Goal: Task Accomplishment & Management: Manage account settings

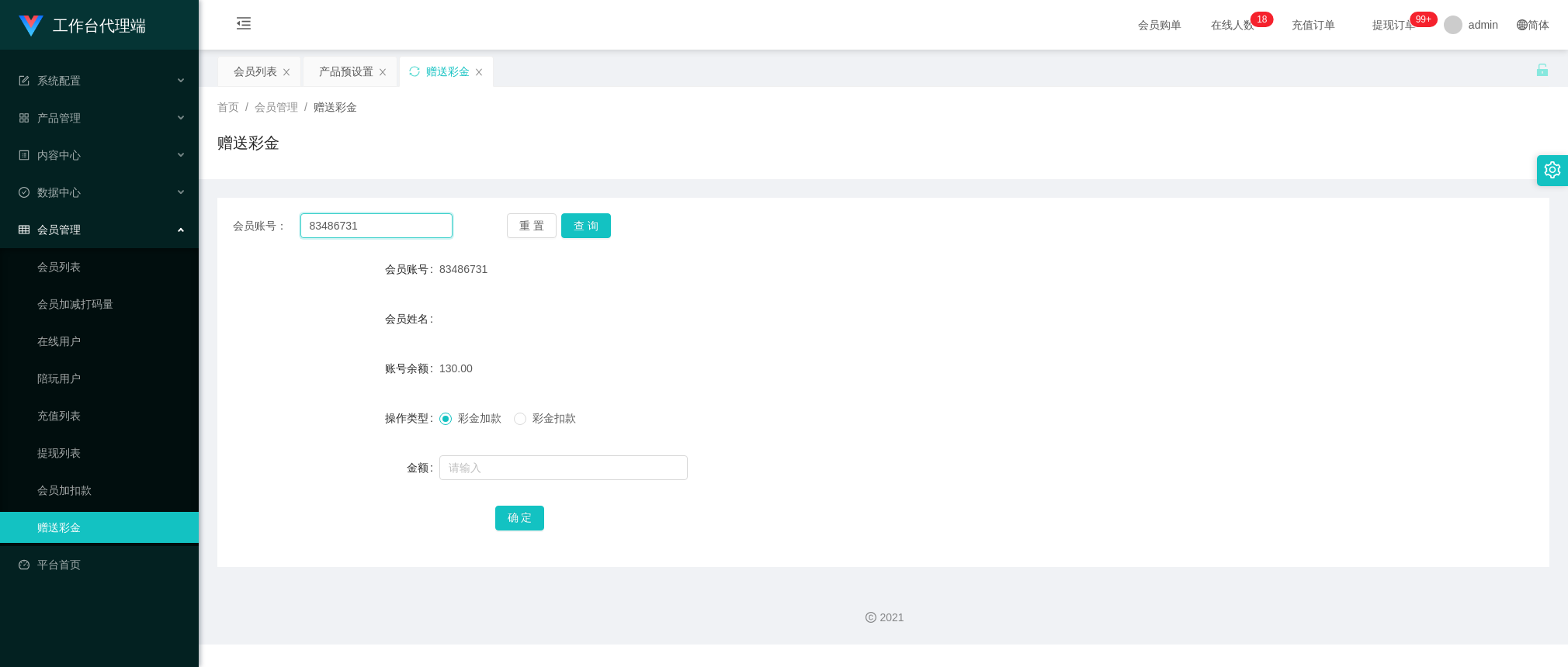
click at [417, 231] on input "83486731" at bounding box center [376, 225] width 152 height 25
paste input "Shaojie"
type input "Shaojie"
click at [588, 223] on button "查 询" at bounding box center [586, 225] width 49 height 25
click at [500, 471] on input "text" at bounding box center [563, 468] width 249 height 25
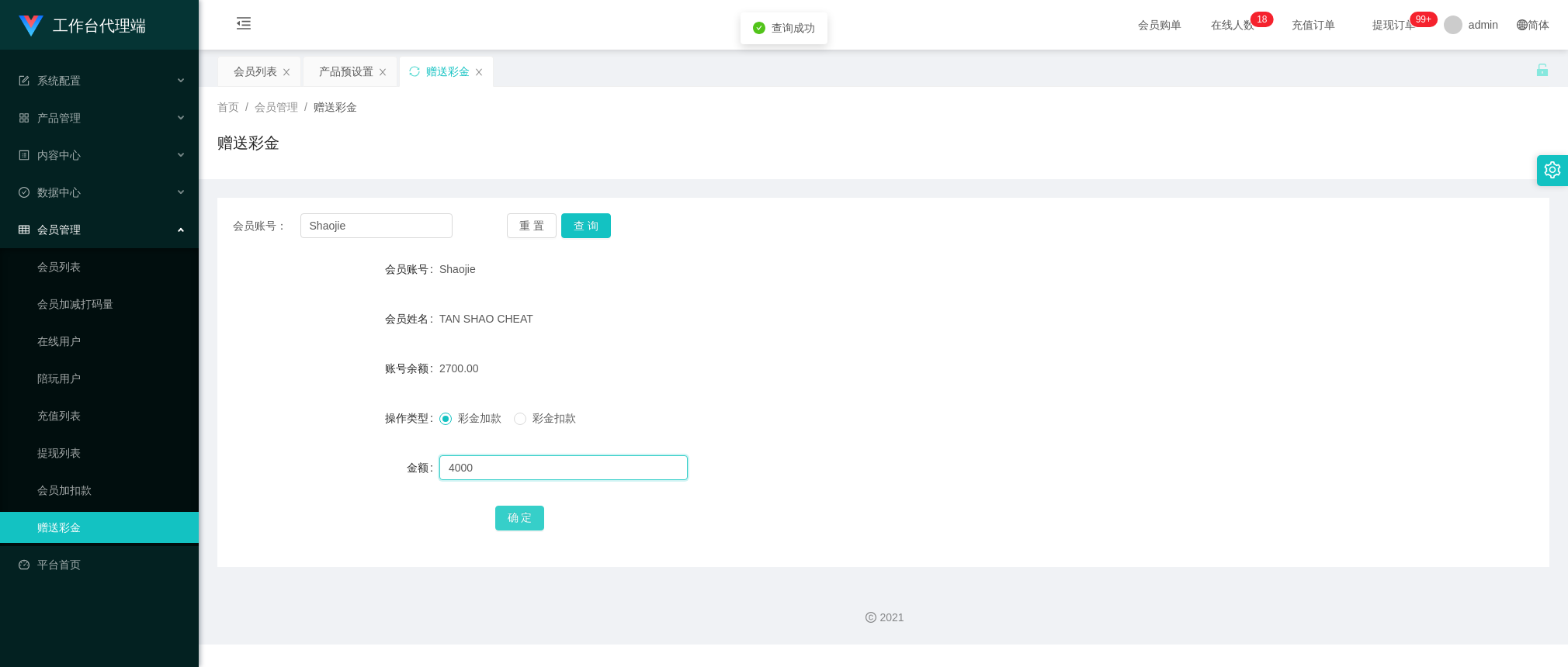
type input "4000"
click at [522, 508] on button "确 定" at bounding box center [520, 518] width 49 height 25
click at [326, 75] on div "产品预设置" at bounding box center [345, 71] width 54 height 30
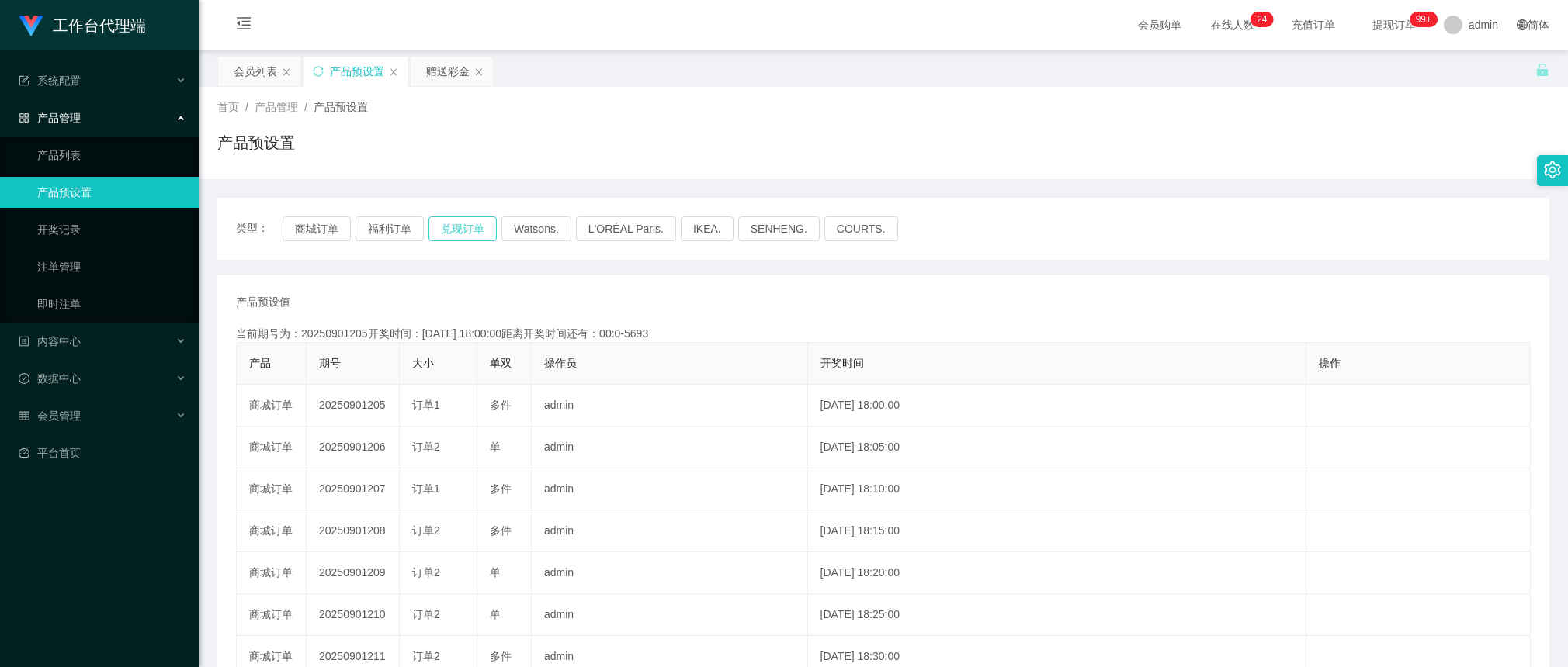
click at [478, 227] on button "兑现订单" at bounding box center [462, 228] width 68 height 25
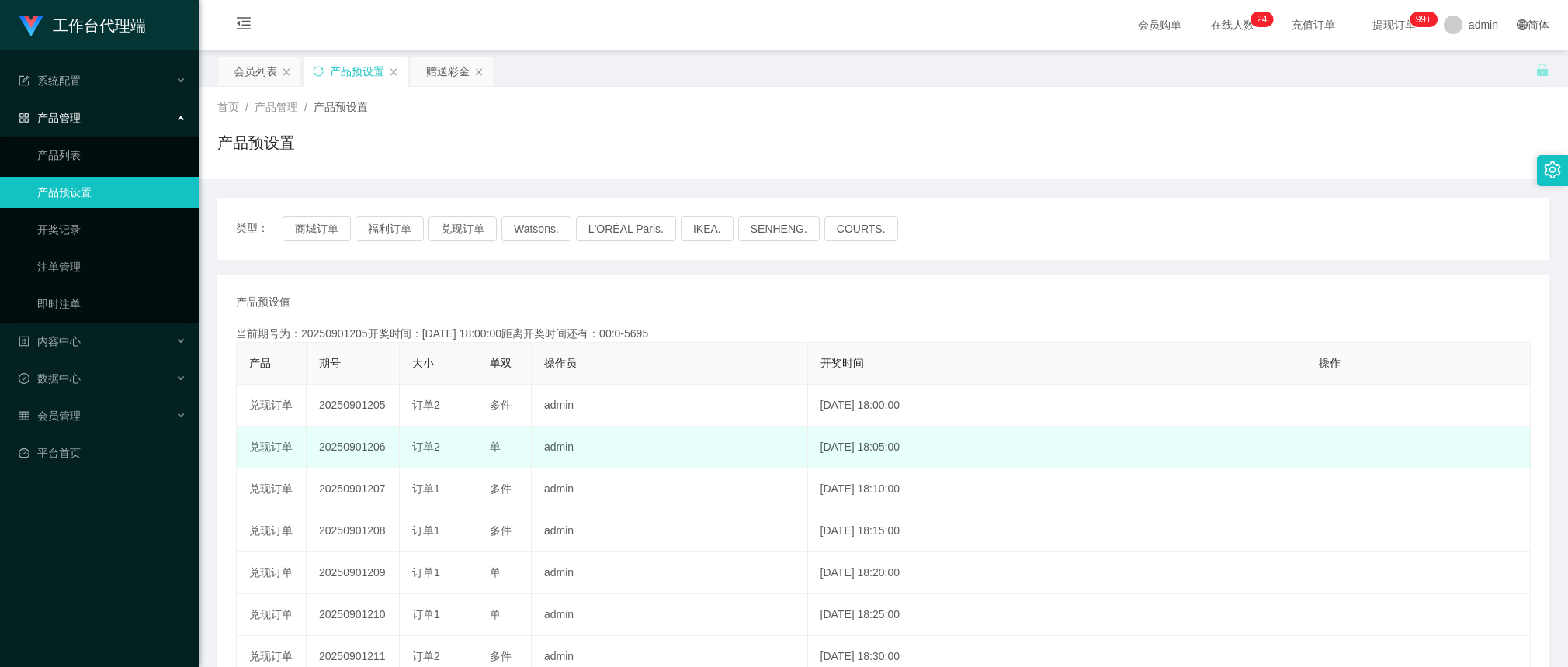
click at [367, 449] on td "20250901206" at bounding box center [353, 448] width 93 height 41
copy td "20250901206"
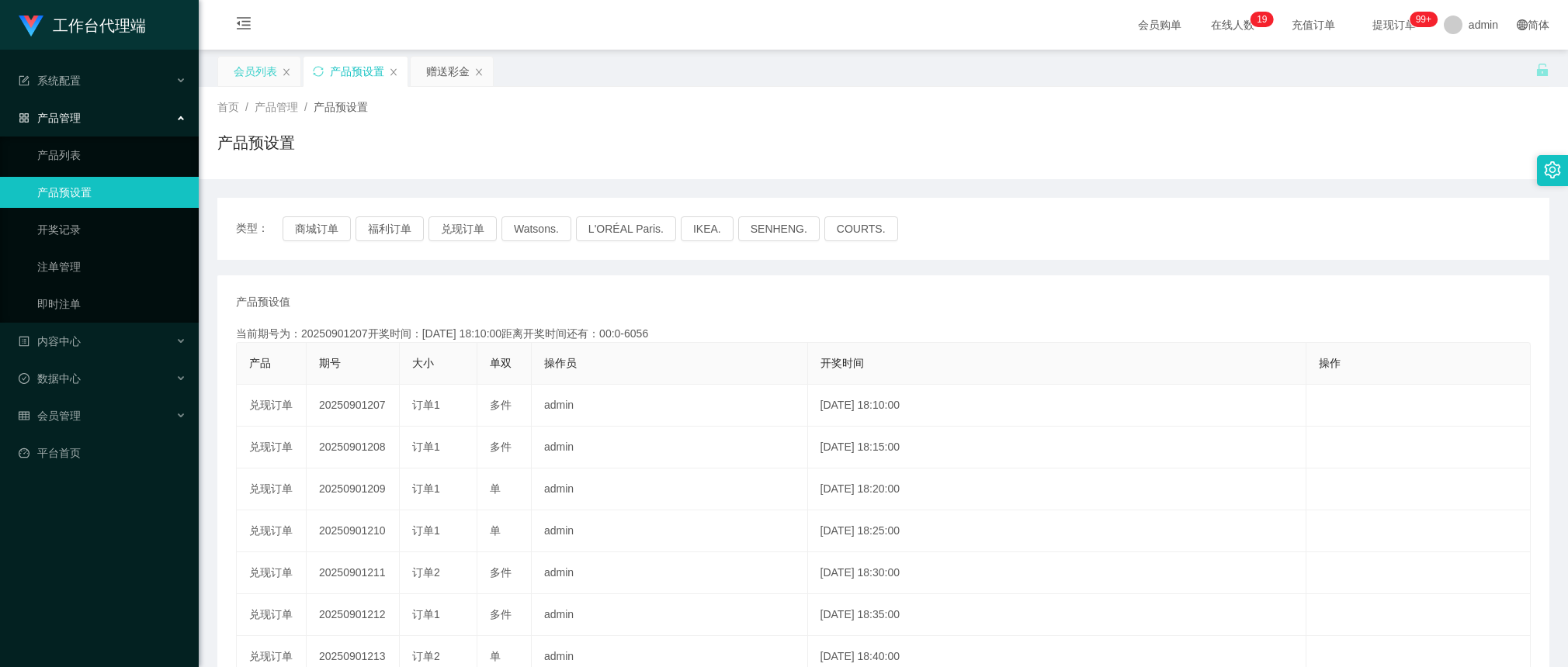
click at [257, 75] on div "会员列表" at bounding box center [256, 71] width 43 height 30
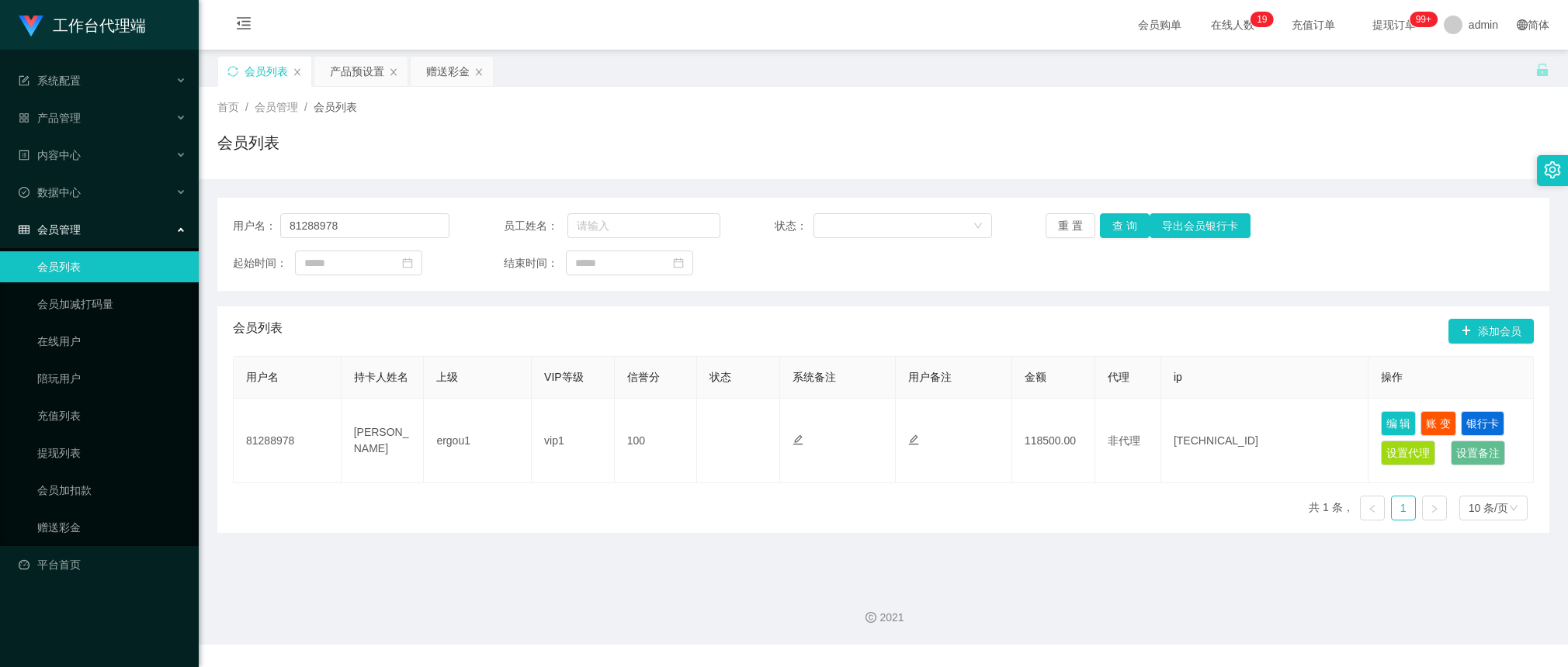
click at [373, 211] on div "用户名： 81288978 员工姓名： 状态： 重 置 查 询 导出会员银行卡 起始时间： 结束时间：" at bounding box center [883, 245] width 1332 height 93
click at [379, 225] on input "81288978" at bounding box center [364, 225] width 169 height 25
paste input "Shaojie"
type input "Shaojie"
click at [1115, 226] on button "查 询" at bounding box center [1125, 225] width 49 height 25
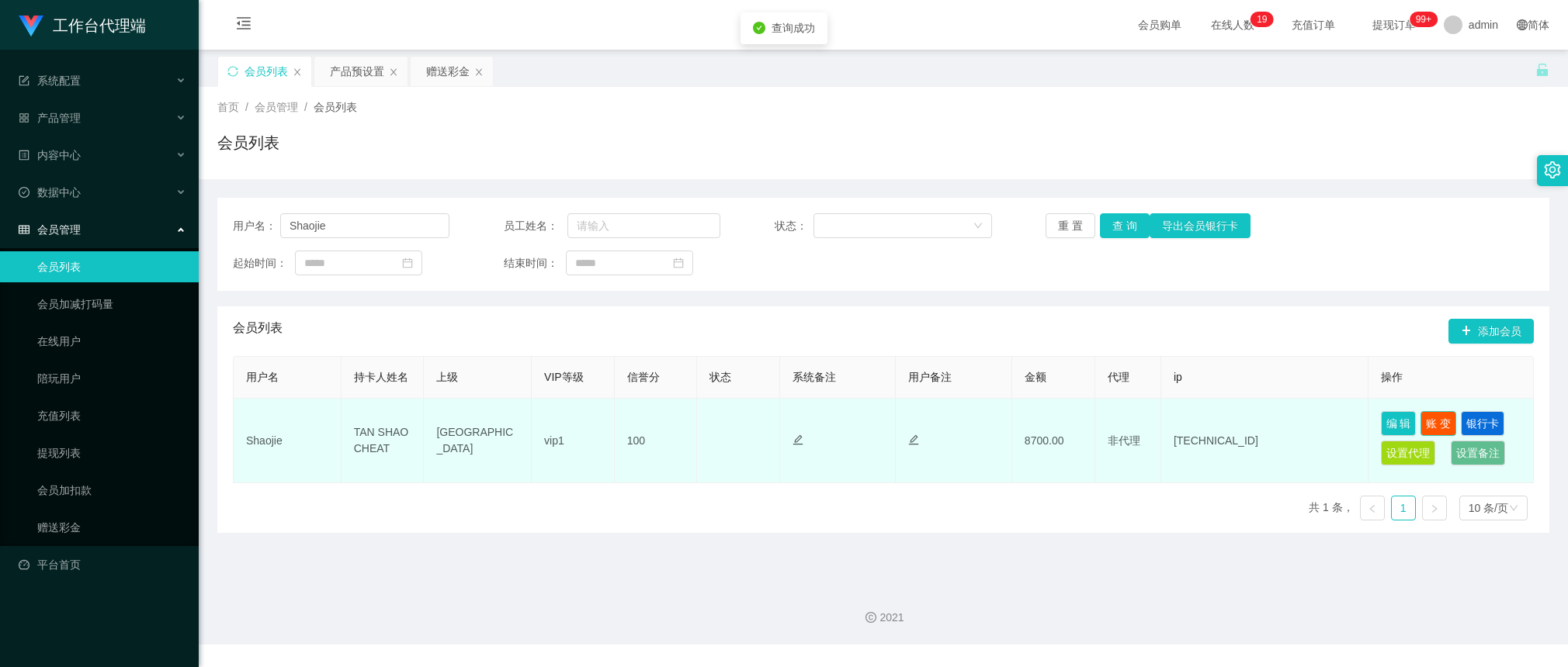
click at [1424, 420] on button "账 变" at bounding box center [1438, 423] width 36 height 25
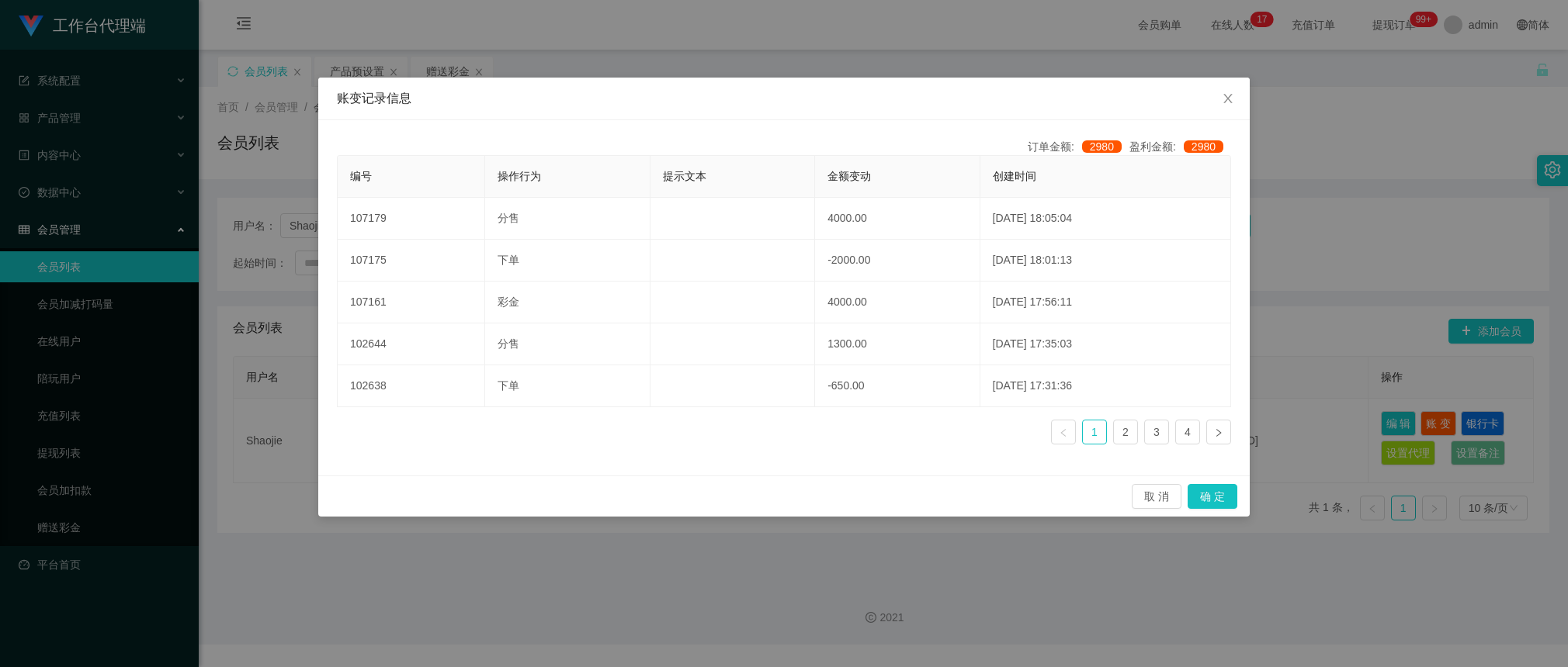
click at [1278, 311] on div "账变记录信息 订单金额: 2980 盈利金额: 2980 编号 操作行为 提示文本 金额变动 创建时间 107179 分售 4000.00 [DATE] 18…" at bounding box center [784, 334] width 1568 height 667
